Goal: Task Accomplishment & Management: Manage account settings

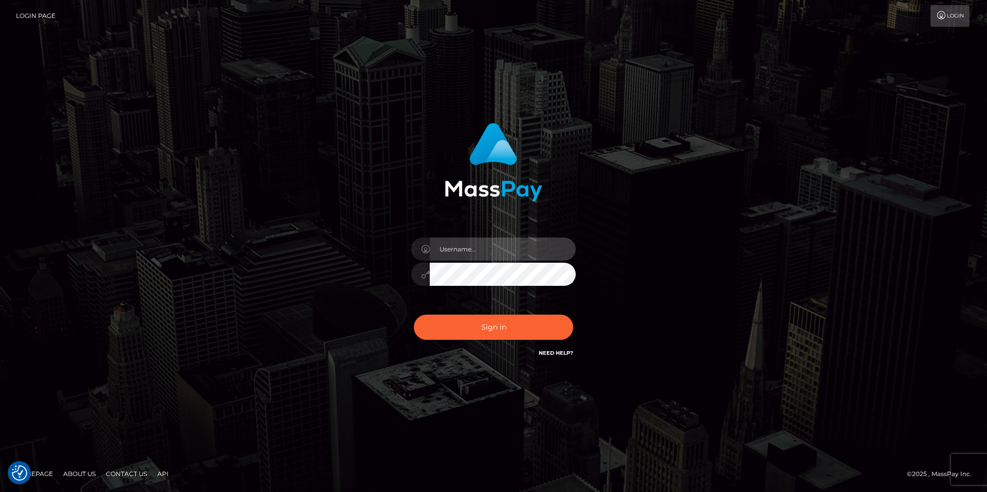
click at [516, 255] on input "text" at bounding box center [503, 249] width 146 height 23
click at [0, 492] on com-1password-button at bounding box center [0, 492] width 0 height 0
type input "smiley.throne"
click at [460, 260] on input "text" at bounding box center [503, 249] width 146 height 23
type input "smiley.throne"
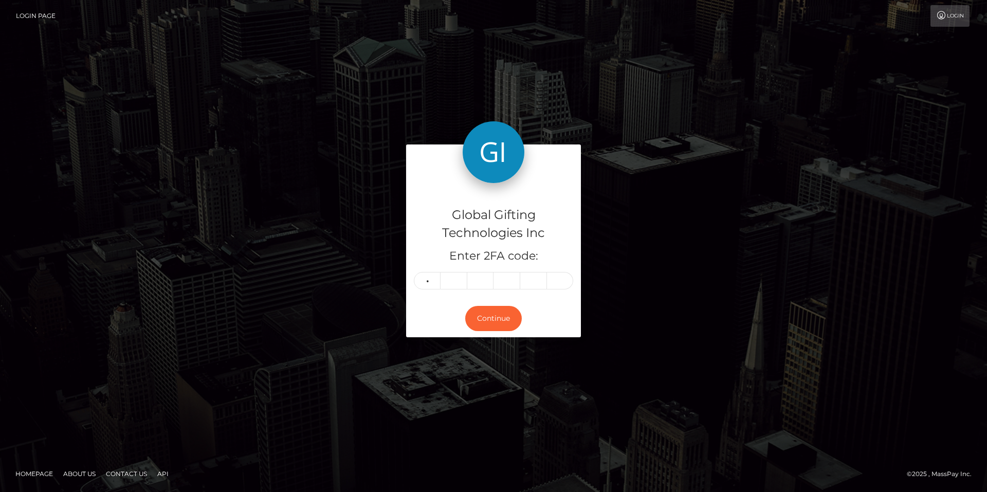
type input "1"
type input "7"
type input "1"
type input "3"
type input "6"
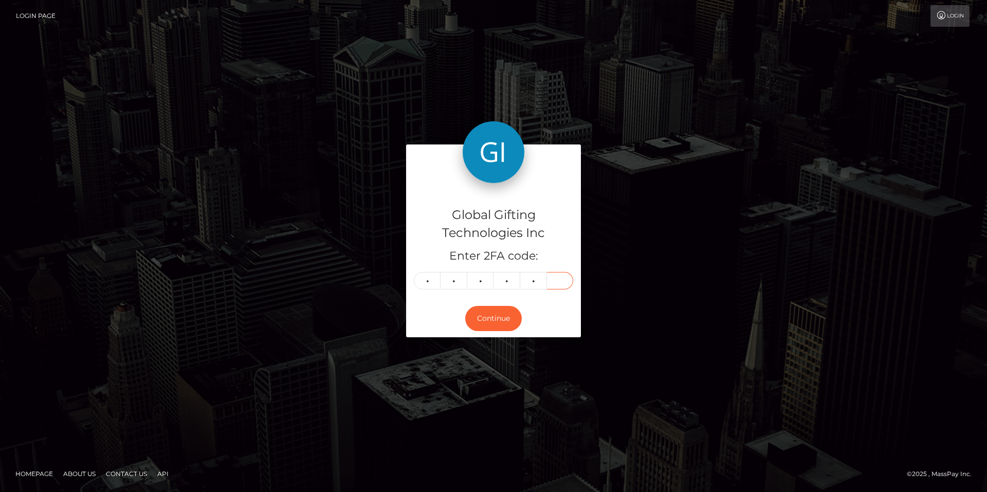
type input "6"
